Goal: Entertainment & Leisure: Consume media (video, audio)

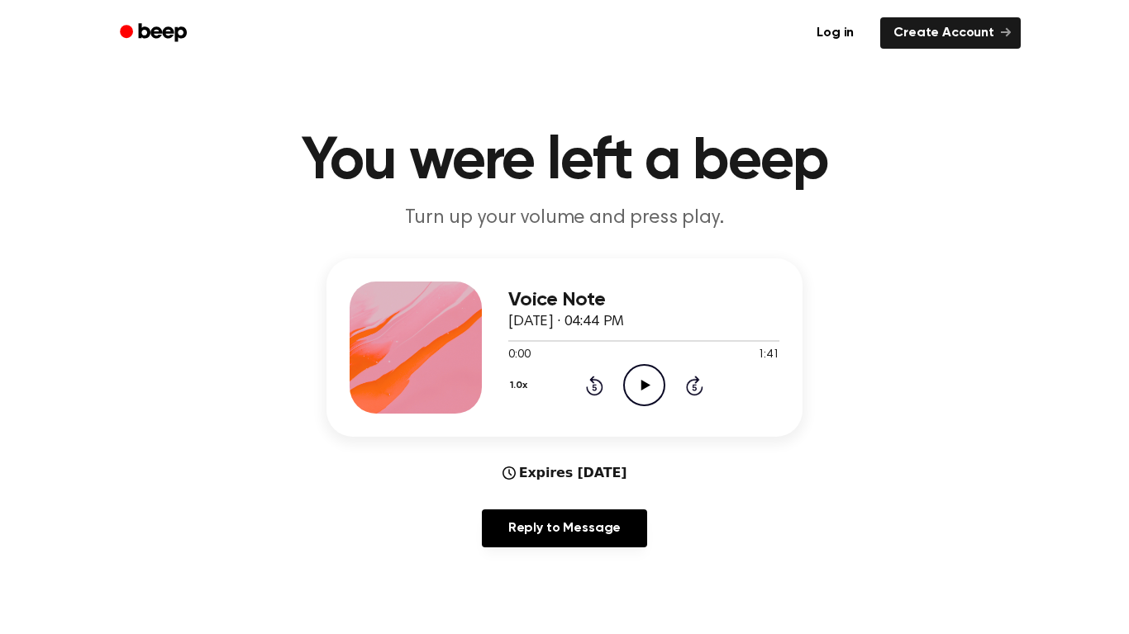
click at [657, 389] on icon "Play Audio" at bounding box center [644, 385] width 42 height 42
click at [688, 380] on icon at bounding box center [694, 386] width 17 height 20
click at [687, 379] on icon "Skip 5 seconds" at bounding box center [694, 385] width 18 height 21
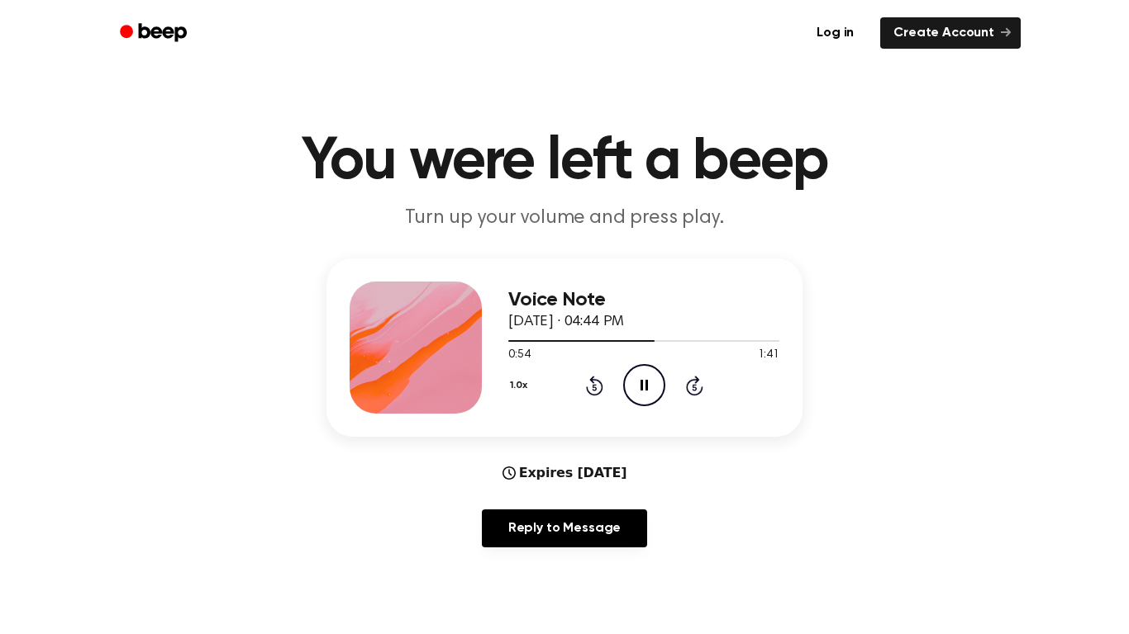
click at [686, 377] on icon "Skip 5 seconds" at bounding box center [694, 385] width 18 height 21
click at [683, 376] on div "1.0x Rewind 5 seconds Pause Audio Skip 5 seconds" at bounding box center [643, 385] width 271 height 42
click at [685, 377] on icon "Skip 5 seconds" at bounding box center [694, 385] width 18 height 21
click at [686, 378] on icon "Skip 5 seconds" at bounding box center [694, 385] width 18 height 21
click at [592, 389] on icon "Rewind 5 seconds" at bounding box center [594, 385] width 18 height 21
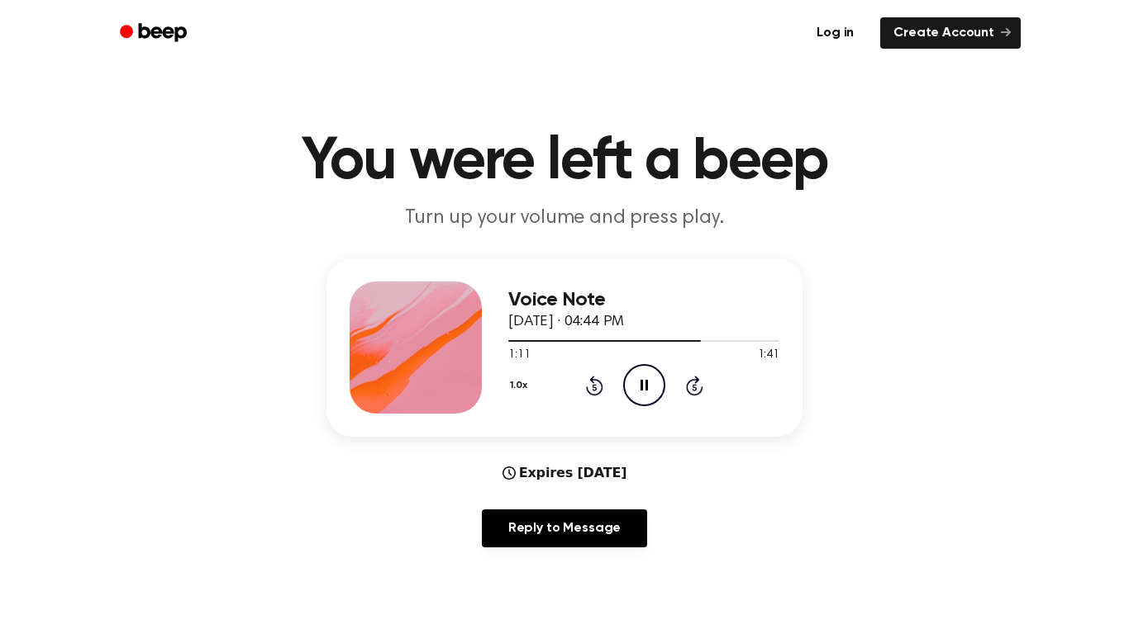
click at [592, 389] on icon "Rewind 5 seconds" at bounding box center [594, 385] width 18 height 21
click at [642, 383] on icon "Pause Audio" at bounding box center [644, 385] width 42 height 42
click at [642, 383] on icon at bounding box center [644, 385] width 9 height 11
click at [642, 383] on icon "Pause Audio" at bounding box center [644, 385] width 42 height 42
click at [642, 383] on icon at bounding box center [644, 385] width 9 height 11
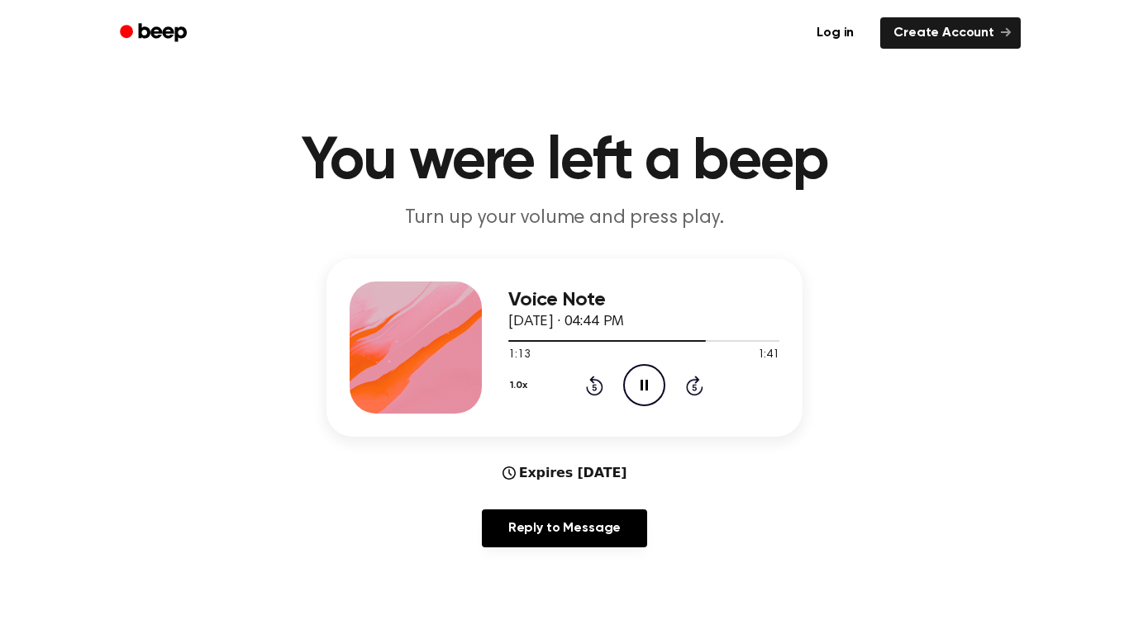
click at [596, 387] on icon "Rewind 5 seconds" at bounding box center [594, 385] width 18 height 21
click at [638, 383] on icon "Pause Audio" at bounding box center [644, 385] width 42 height 42
click at [638, 383] on icon "Play Audio" at bounding box center [644, 385] width 42 height 42
click at [602, 385] on div "1.0x Rewind 5 seconds Pause Audio Skip 5 seconds" at bounding box center [643, 385] width 271 height 42
click at [585, 388] on icon "Rewind 5 seconds" at bounding box center [594, 385] width 18 height 21
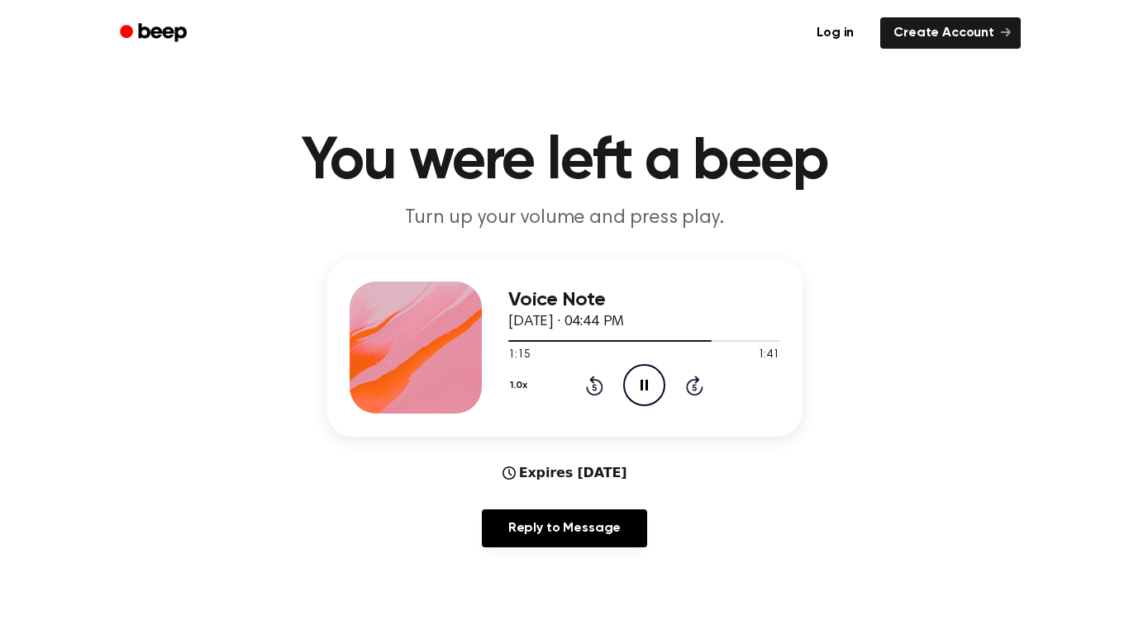
click at [636, 391] on icon "Pause Audio" at bounding box center [644, 385] width 42 height 42
click at [636, 391] on icon "Play Audio" at bounding box center [644, 385] width 42 height 42
click at [596, 387] on icon "Rewind 5 seconds" at bounding box center [594, 385] width 18 height 21
click at [627, 395] on icon "Pause Audio" at bounding box center [644, 385] width 42 height 42
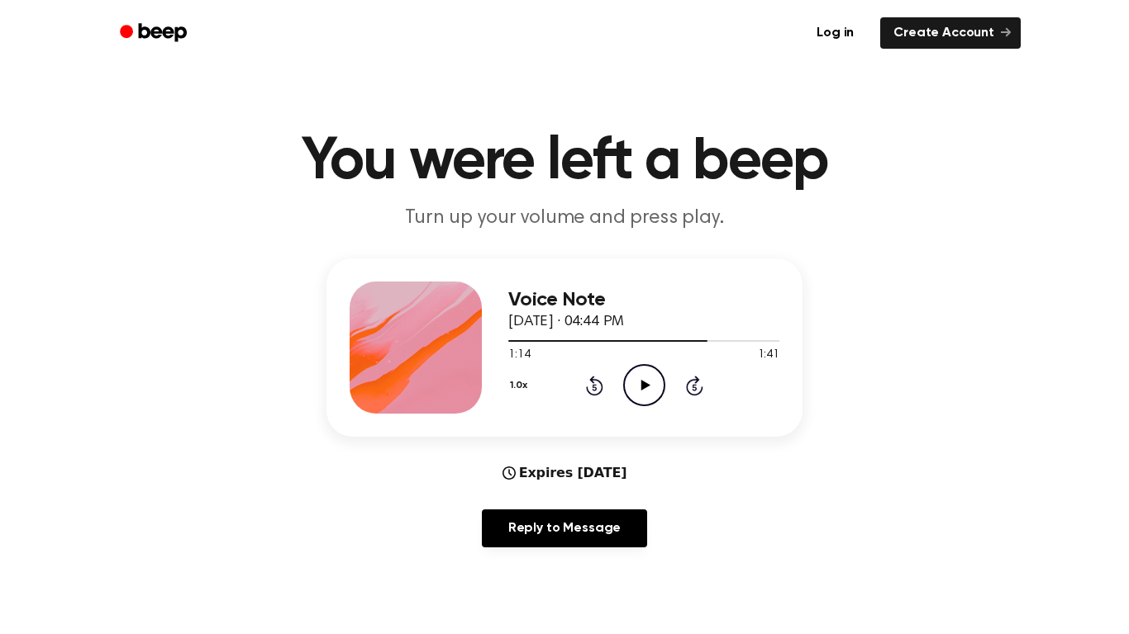
click at [586, 379] on icon "Rewind 5 seconds" at bounding box center [594, 385] width 18 height 21
click at [587, 381] on icon "Rewind 5 seconds" at bounding box center [594, 385] width 18 height 21
click at [642, 393] on icon "Play Audio" at bounding box center [644, 385] width 42 height 42
click at [642, 393] on icon "Pause Audio" at bounding box center [644, 385] width 42 height 42
click at [642, 393] on icon "Play Audio" at bounding box center [644, 385] width 42 height 42
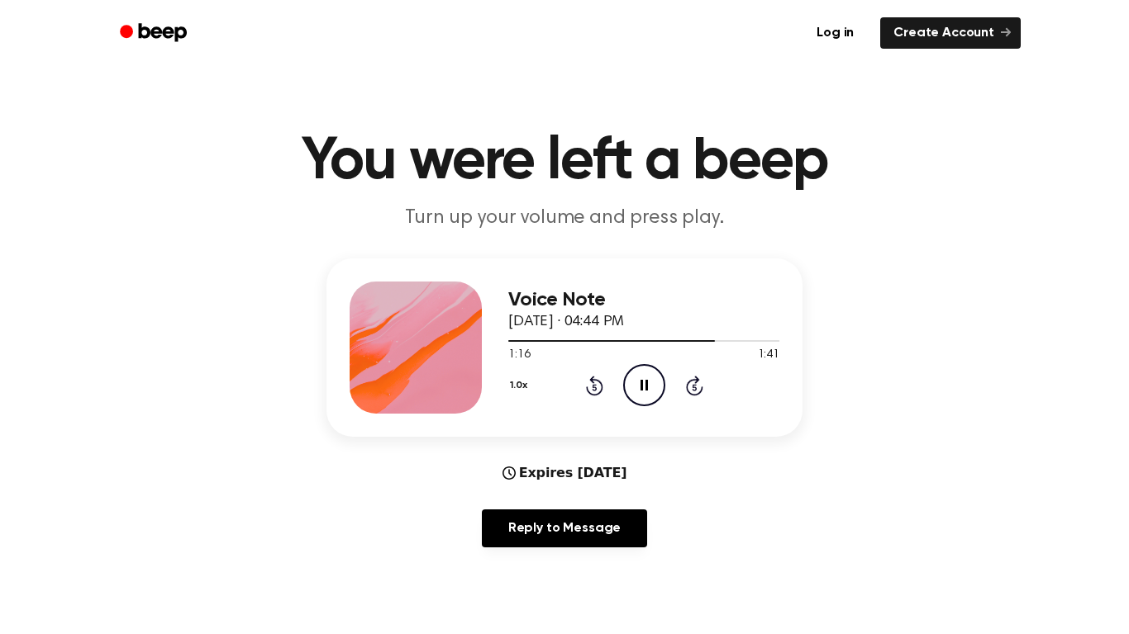
click at [642, 393] on icon "Pause Audio" at bounding box center [644, 385] width 42 height 42
click at [642, 393] on icon "Play Audio" at bounding box center [644, 385] width 42 height 42
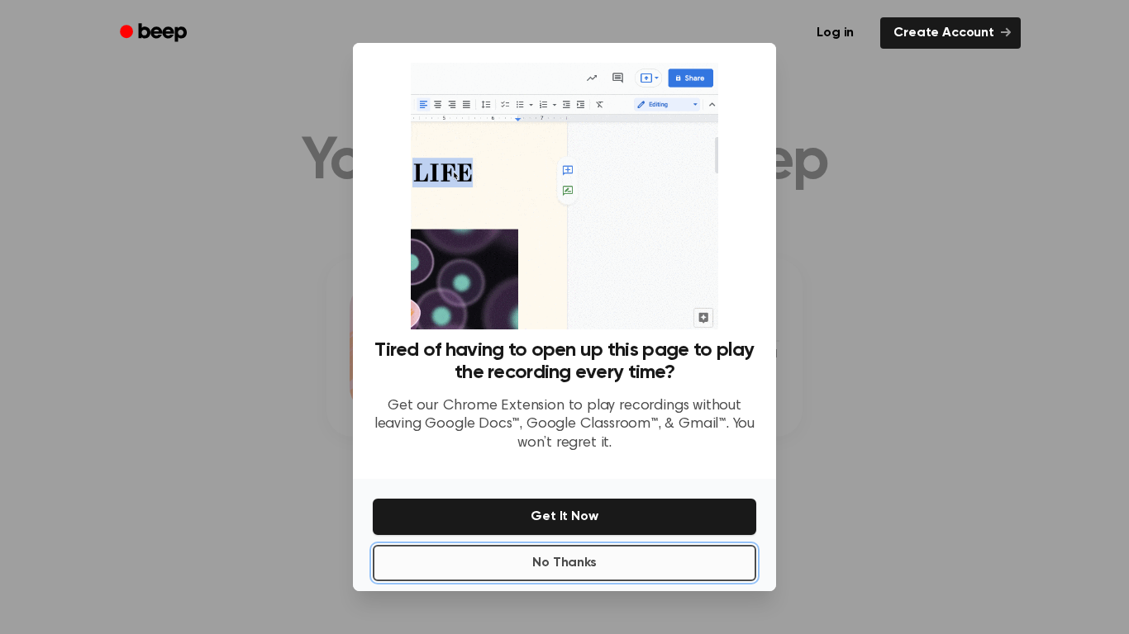
click at [490, 571] on button "No Thanks" at bounding box center [564, 563] width 383 height 36
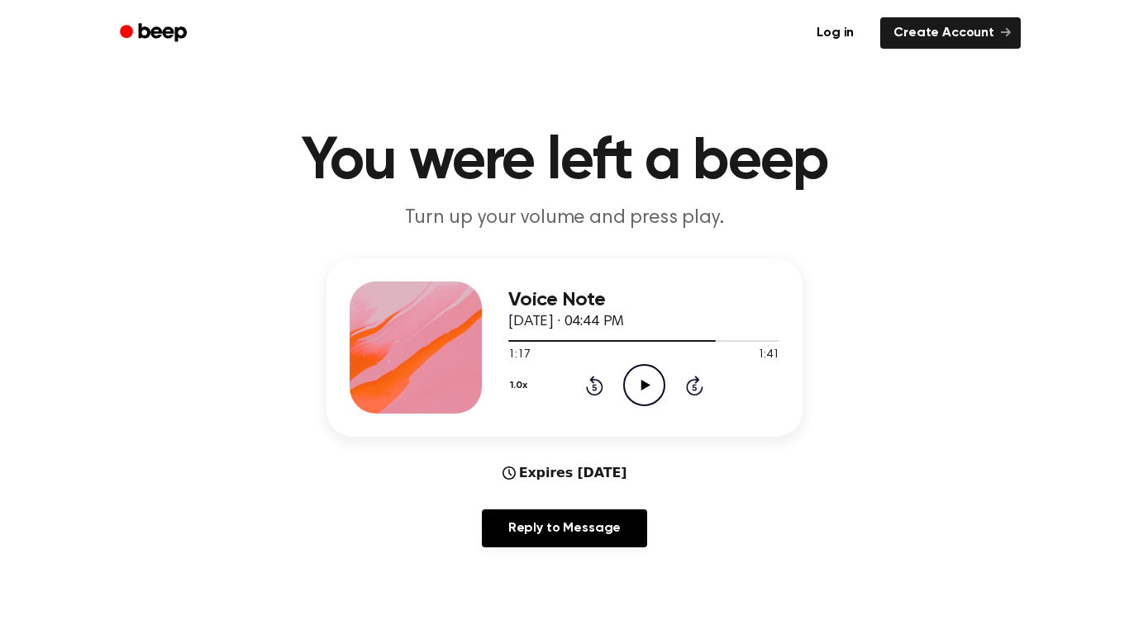
click at [647, 379] on icon "Play Audio" at bounding box center [644, 385] width 42 height 42
click at [647, 379] on icon "Pause Audio" at bounding box center [644, 385] width 42 height 42
click at [647, 379] on icon "Play Audio" at bounding box center [644, 385] width 42 height 42
click at [594, 388] on icon "Rewind 5 seconds" at bounding box center [594, 385] width 18 height 21
click at [638, 385] on icon "Pause Audio" at bounding box center [644, 385] width 42 height 42
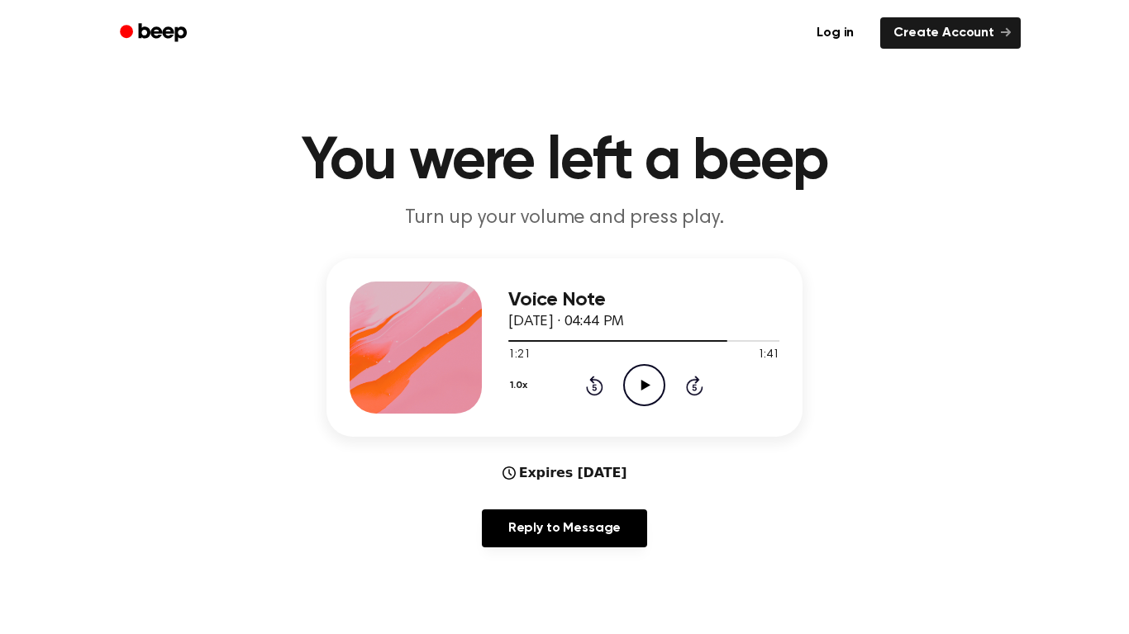
click at [638, 385] on icon "Play Audio" at bounding box center [644, 385] width 42 height 42
click at [638, 385] on icon "Pause Audio" at bounding box center [644, 385] width 42 height 42
click at [638, 385] on icon "Play Audio" at bounding box center [644, 385] width 42 height 42
click at [696, 388] on icon "Skip 5 seconds" at bounding box center [694, 385] width 18 height 21
